Goal: Task Accomplishment & Management: Complete application form

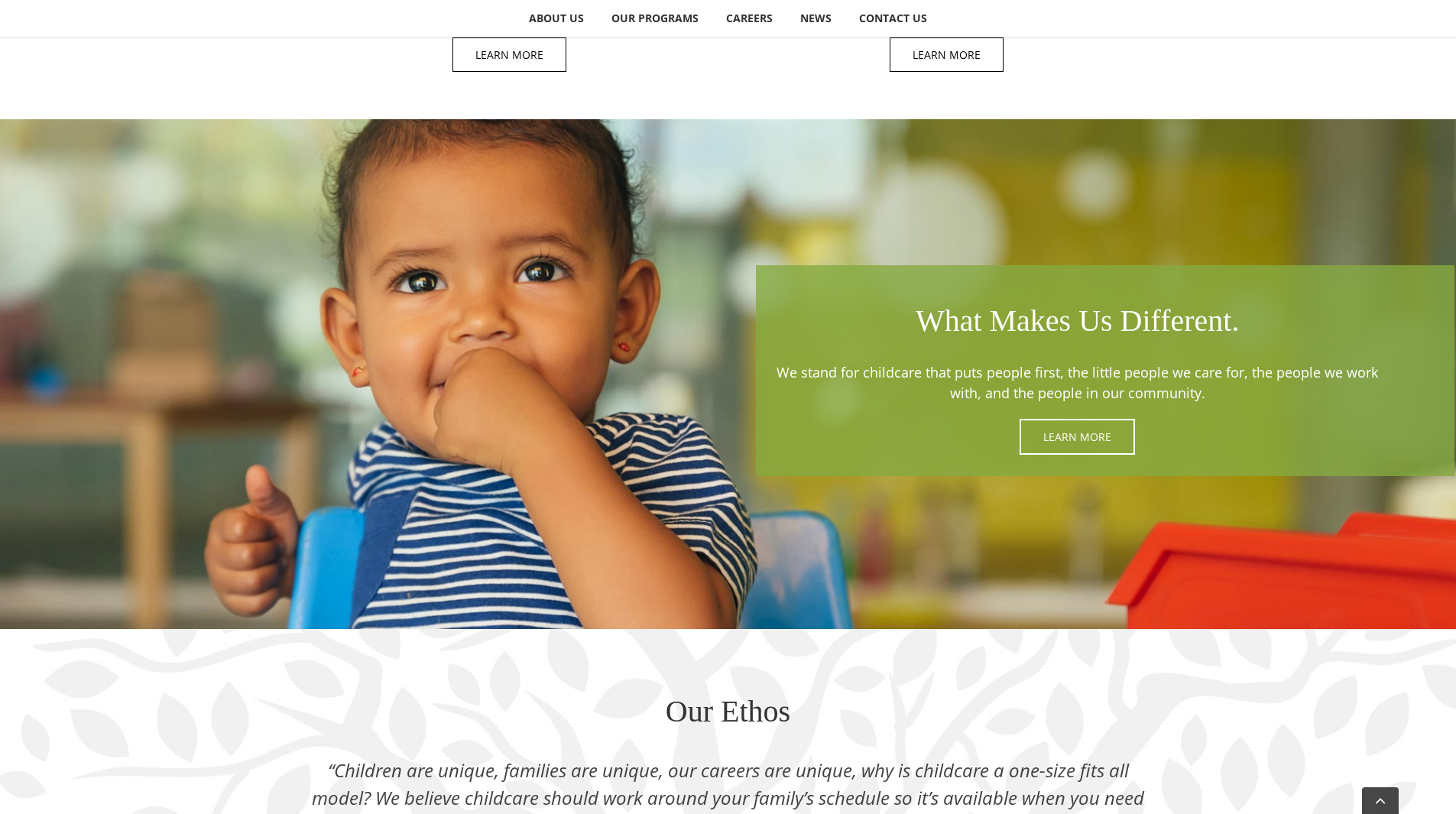
scroll to position [1835, 0]
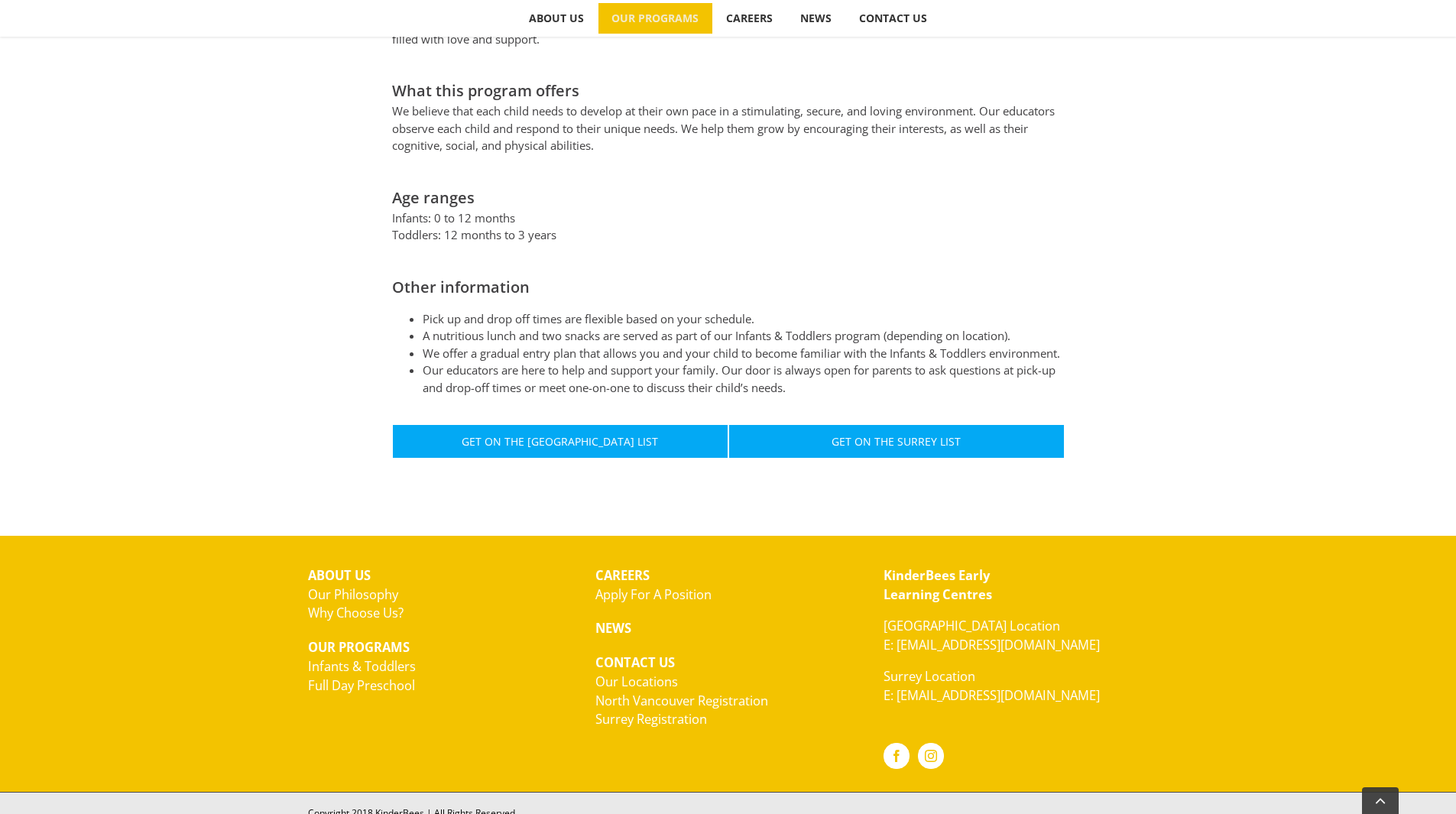
scroll to position [772, 0]
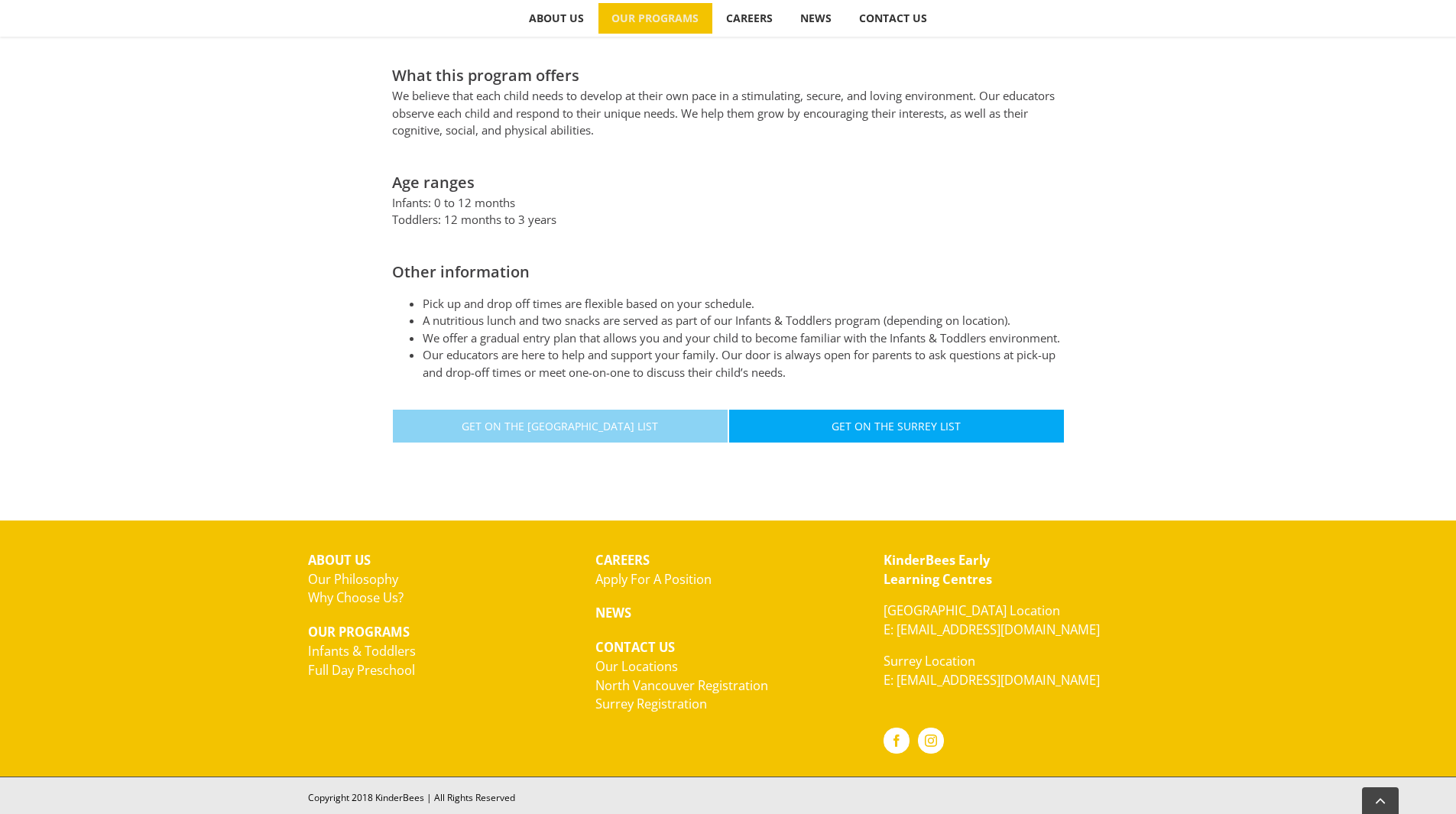
click at [563, 420] on span "Get On The North Vancouver List" at bounding box center [559, 426] width 196 height 13
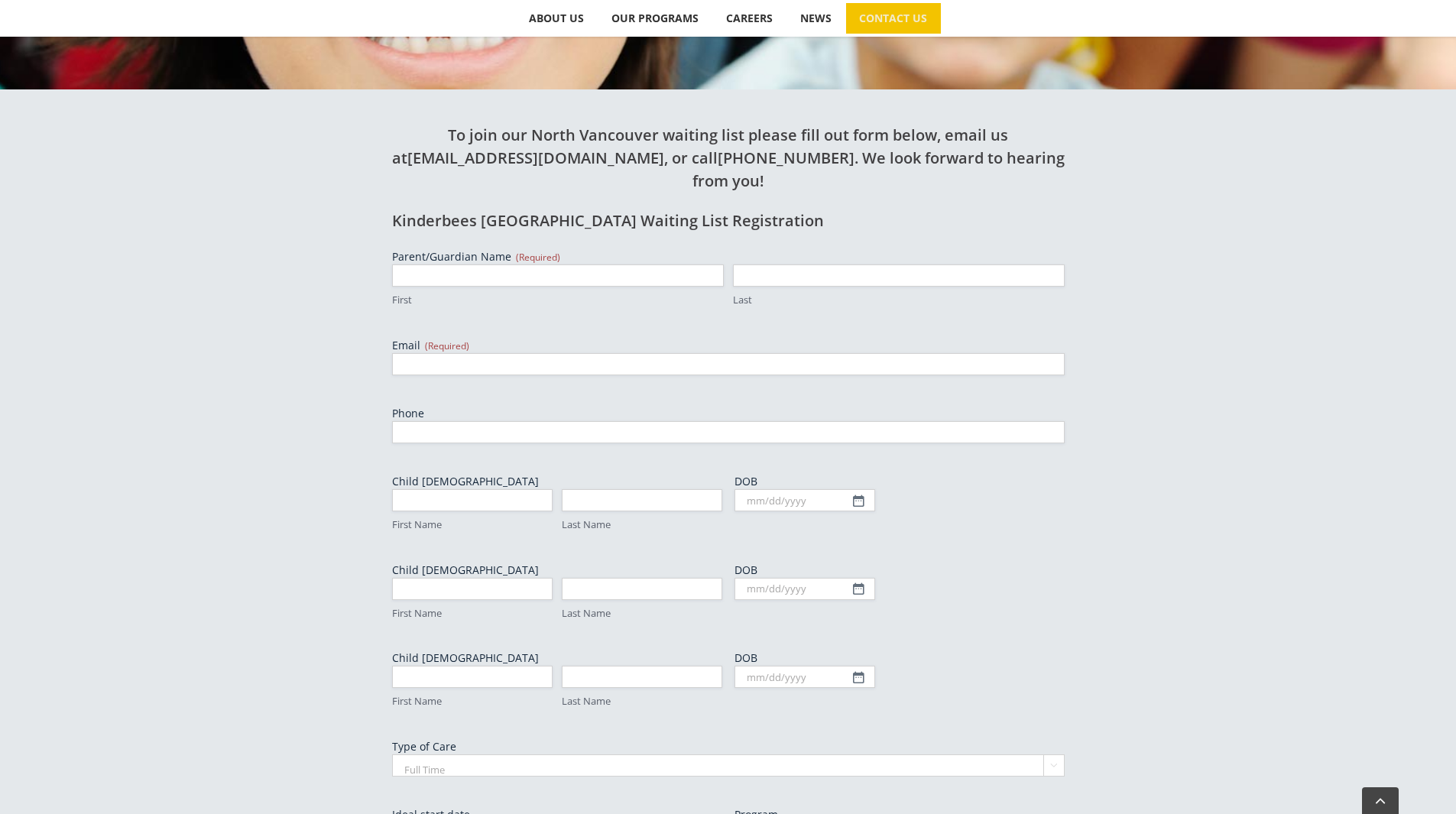
scroll to position [535, 0]
